Goal: Task Accomplishment & Management: Complete application form

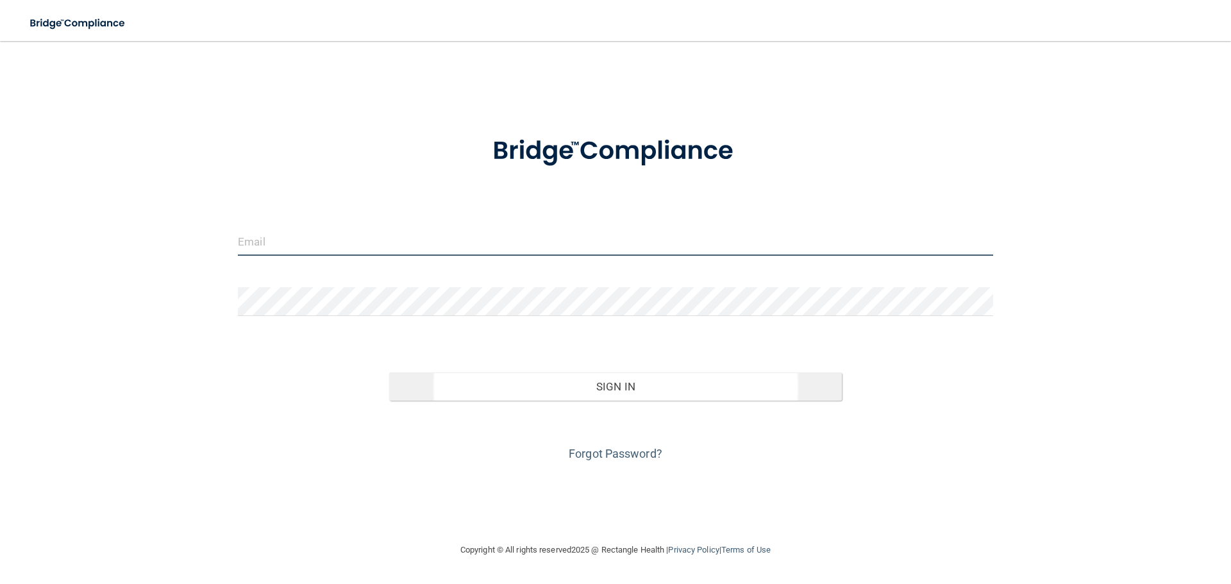
type input "[EMAIL_ADDRESS][DOMAIN_NAME]"
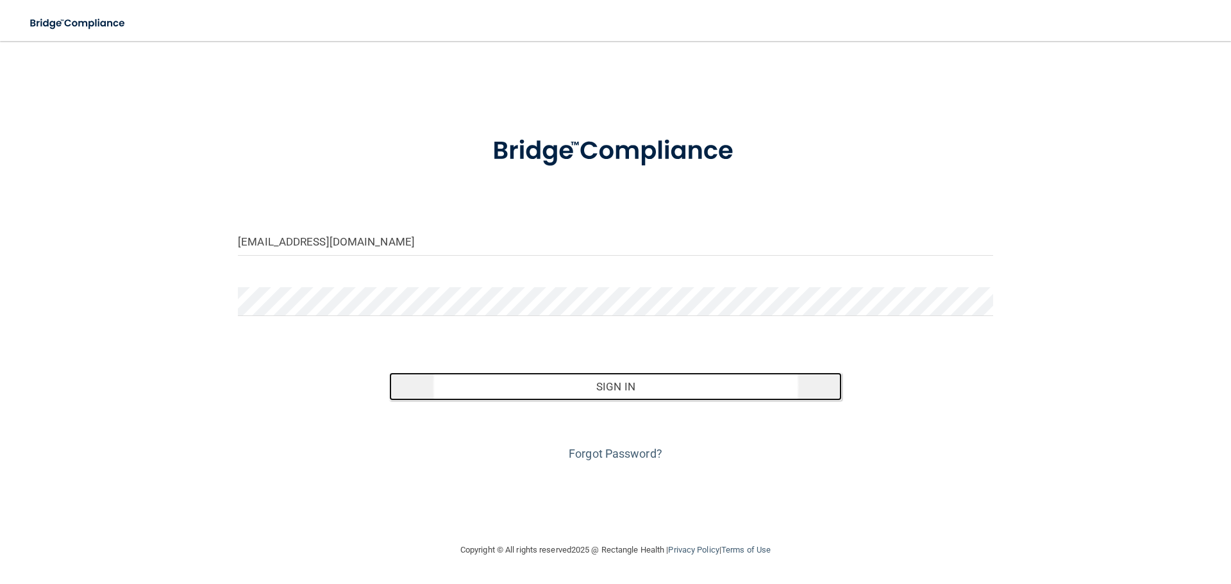
click at [510, 392] on button "Sign In" at bounding box center [615, 386] width 453 height 28
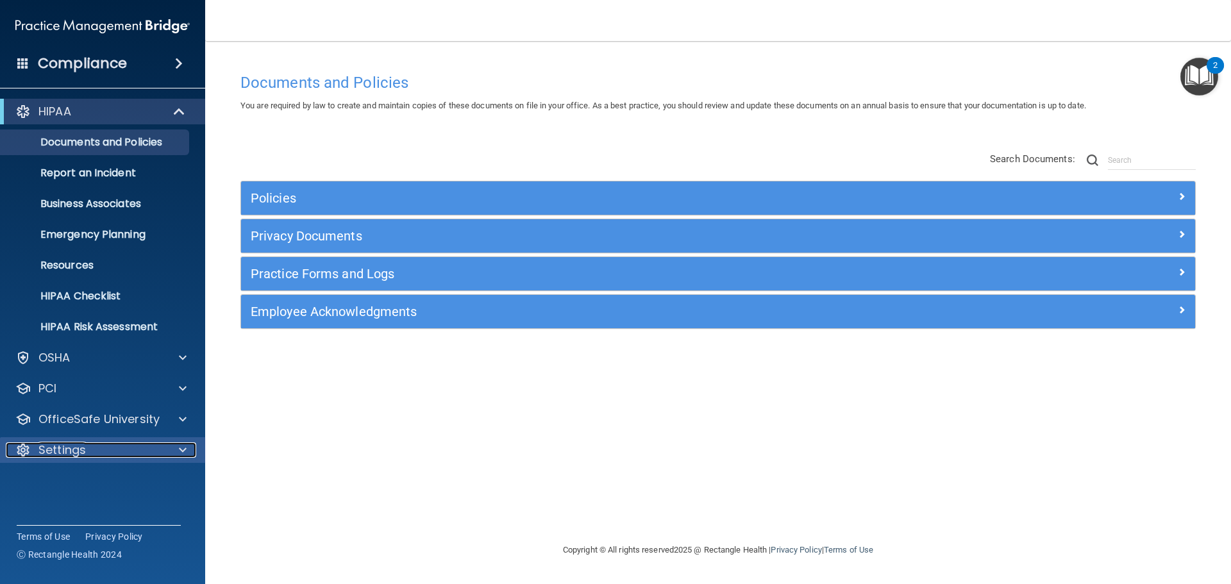
click at [188, 445] on div at bounding box center [181, 449] width 32 height 15
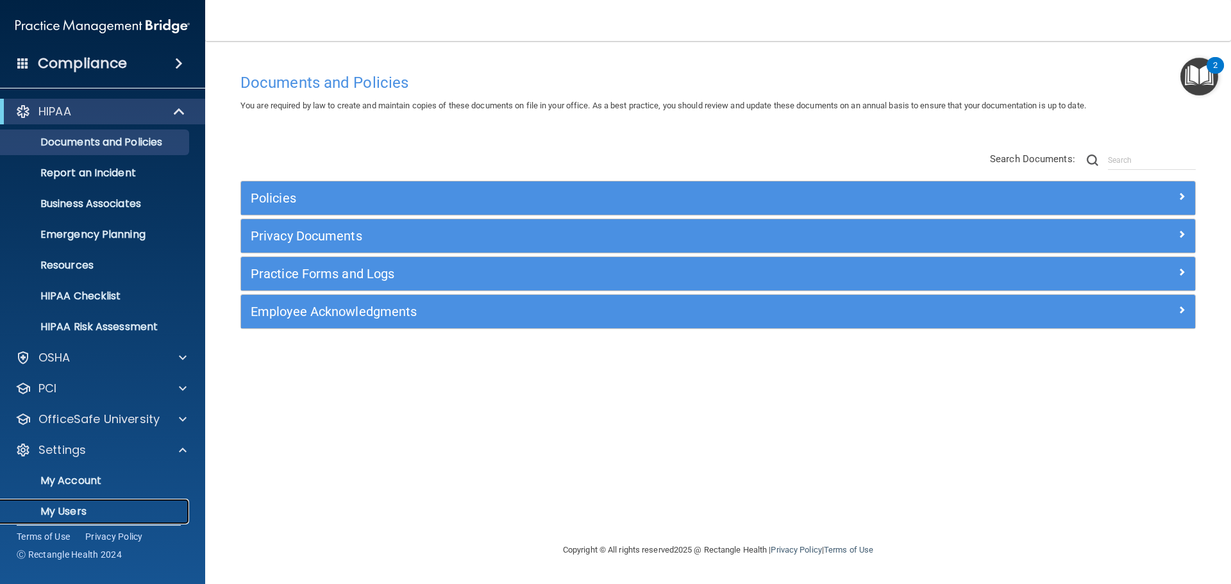
click at [56, 506] on p "My Users" at bounding box center [95, 511] width 175 height 13
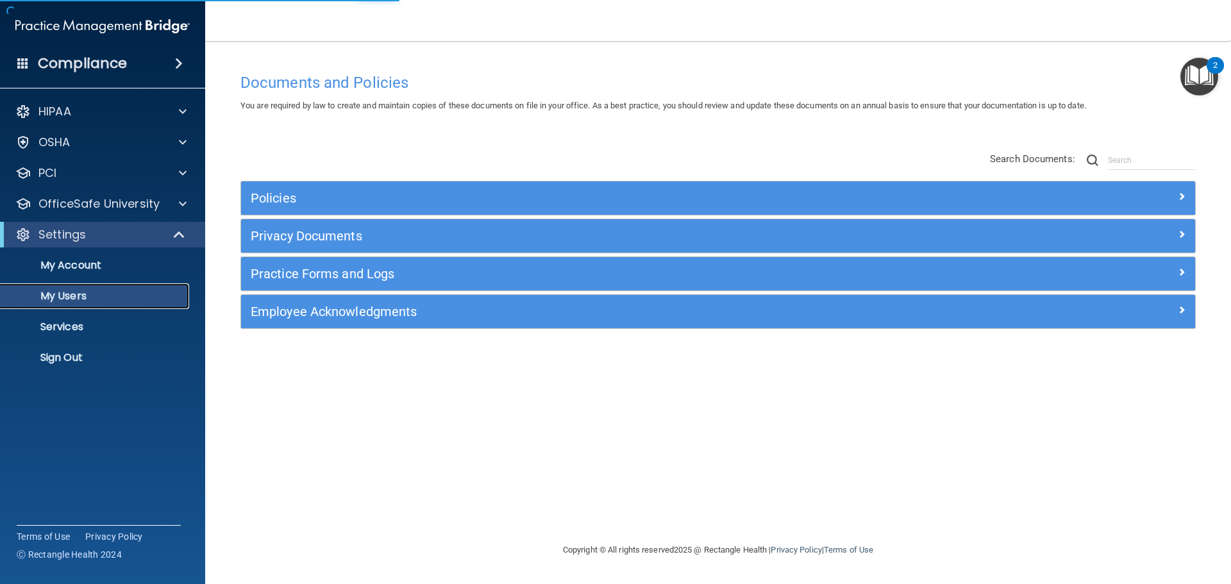
select select "20"
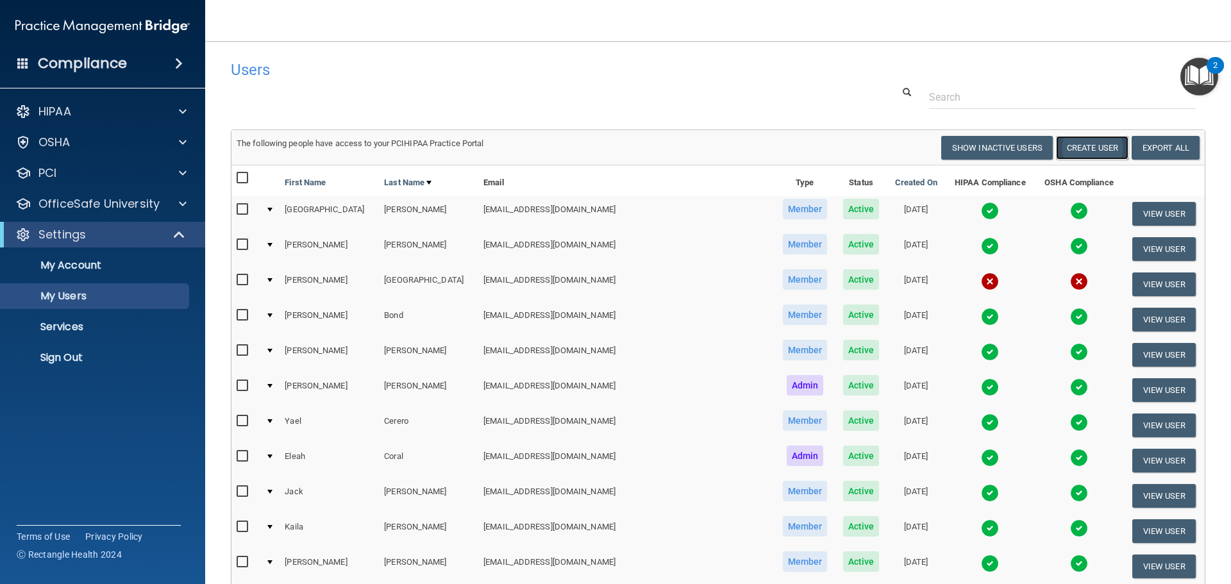
click at [1073, 147] on button "Create User" at bounding box center [1092, 148] width 72 height 24
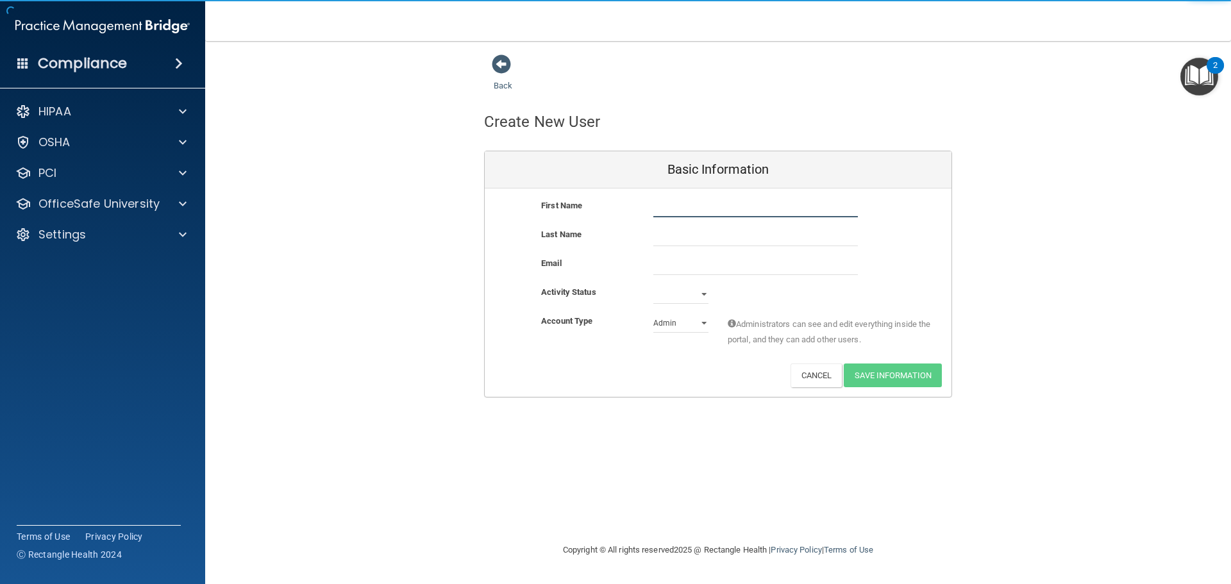
click at [678, 207] on input "text" at bounding box center [755, 207] width 205 height 19
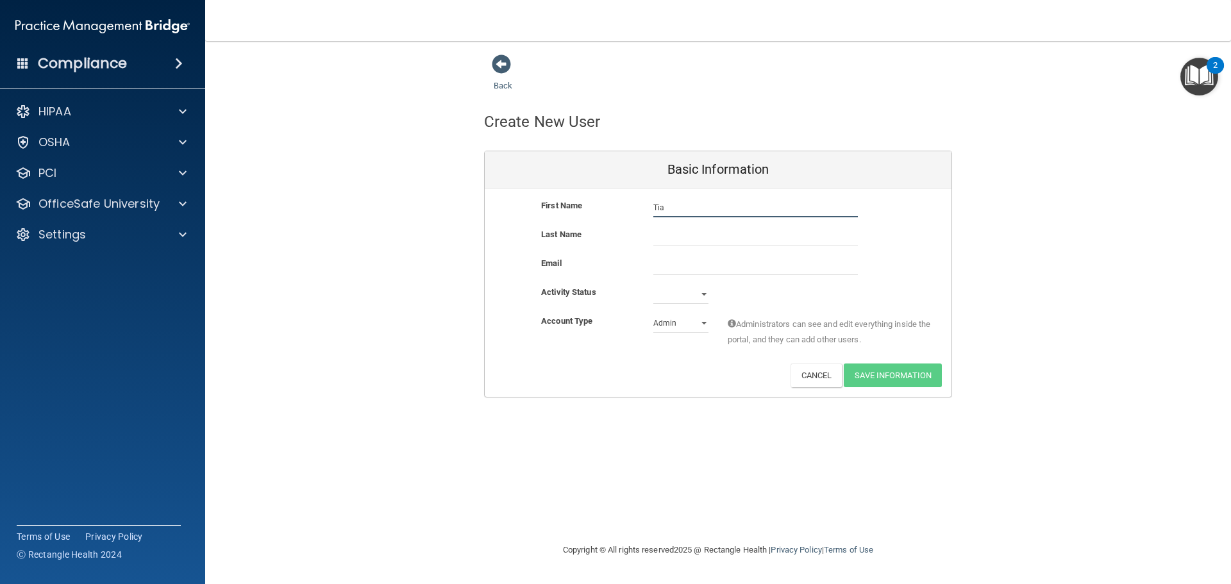
type input "Tia"
type input "[PERSON_NAME]"
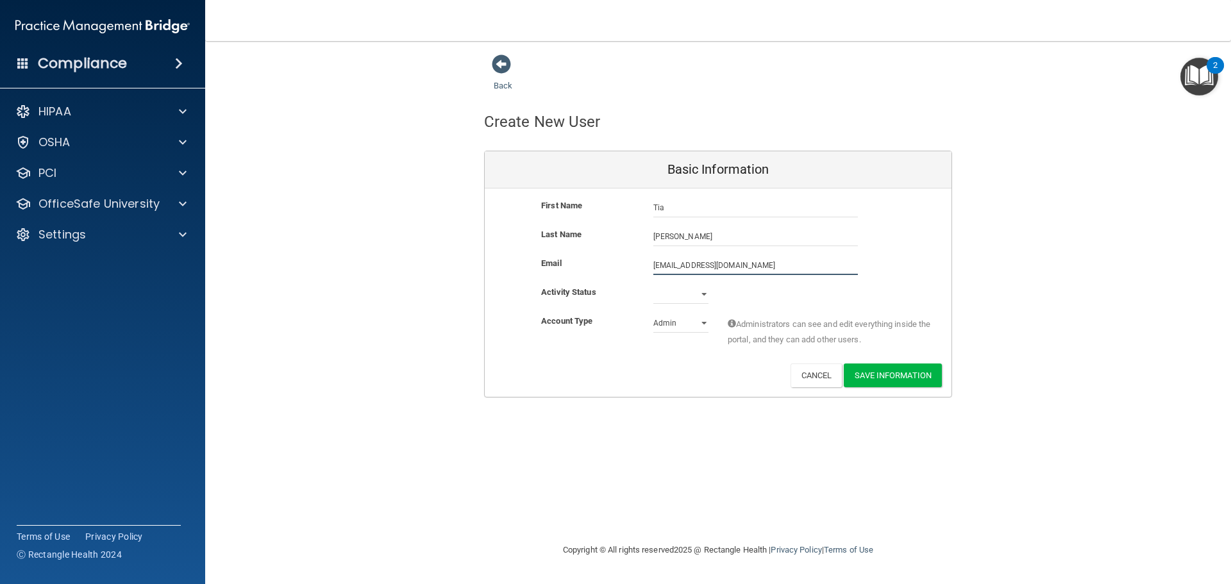
type input "[EMAIL_ADDRESS][DOMAIN_NAME]"
click at [670, 296] on select "Active Inactive" at bounding box center [680, 296] width 55 height 19
select select "active"
click at [653, 285] on select "Active Inactive" at bounding box center [680, 294] width 55 height 19
click at [672, 320] on select "Admin Member" at bounding box center [680, 322] width 55 height 19
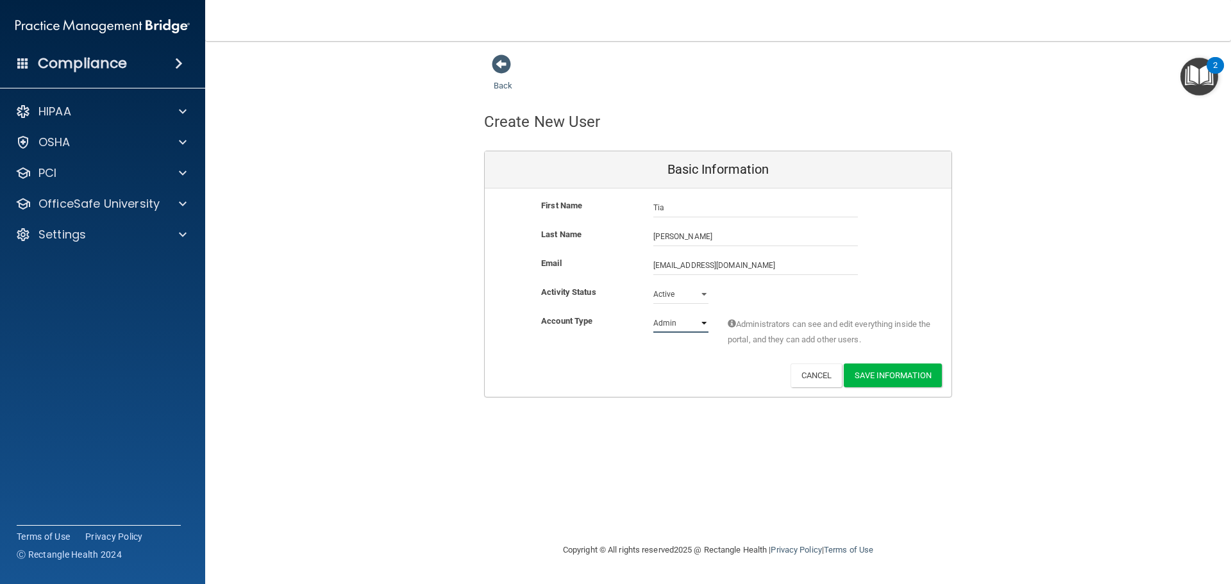
select select "practice_member"
click at [653, 313] on select "Admin Member" at bounding box center [680, 322] width 55 height 19
click at [916, 374] on button "Save Information" at bounding box center [893, 375] width 98 height 24
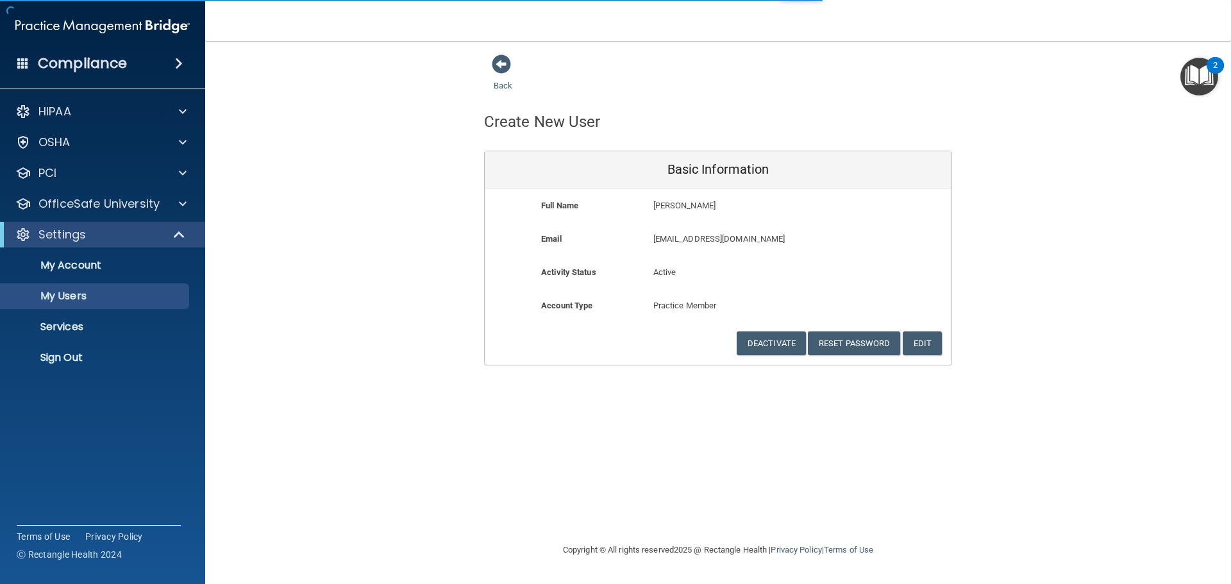
select select "20"
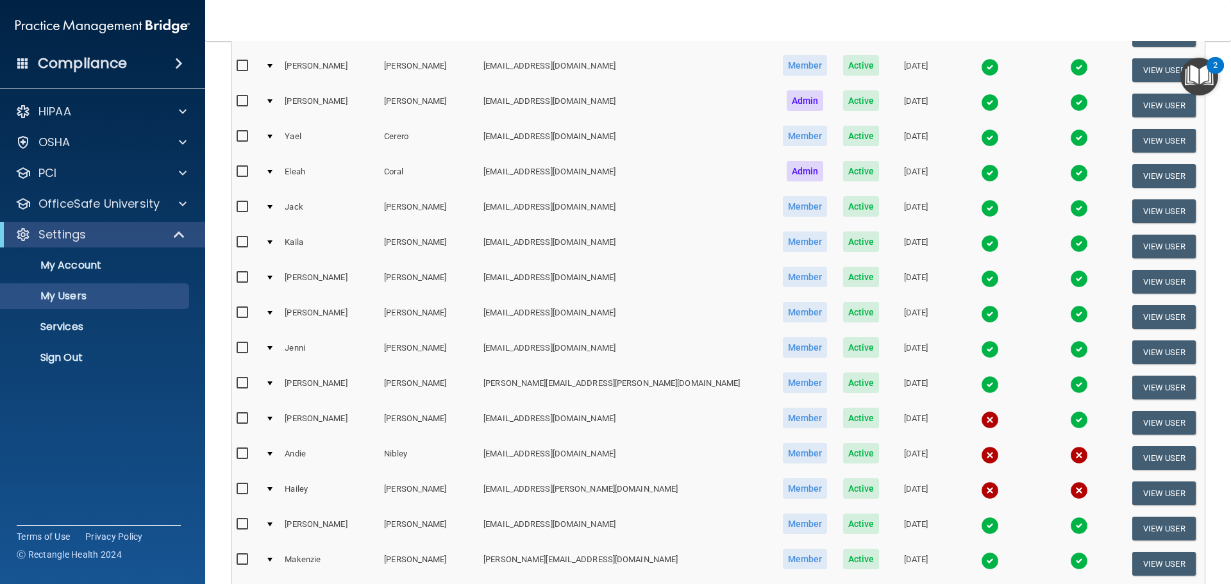
scroll to position [462, 0]
